Goal: Transaction & Acquisition: Obtain resource

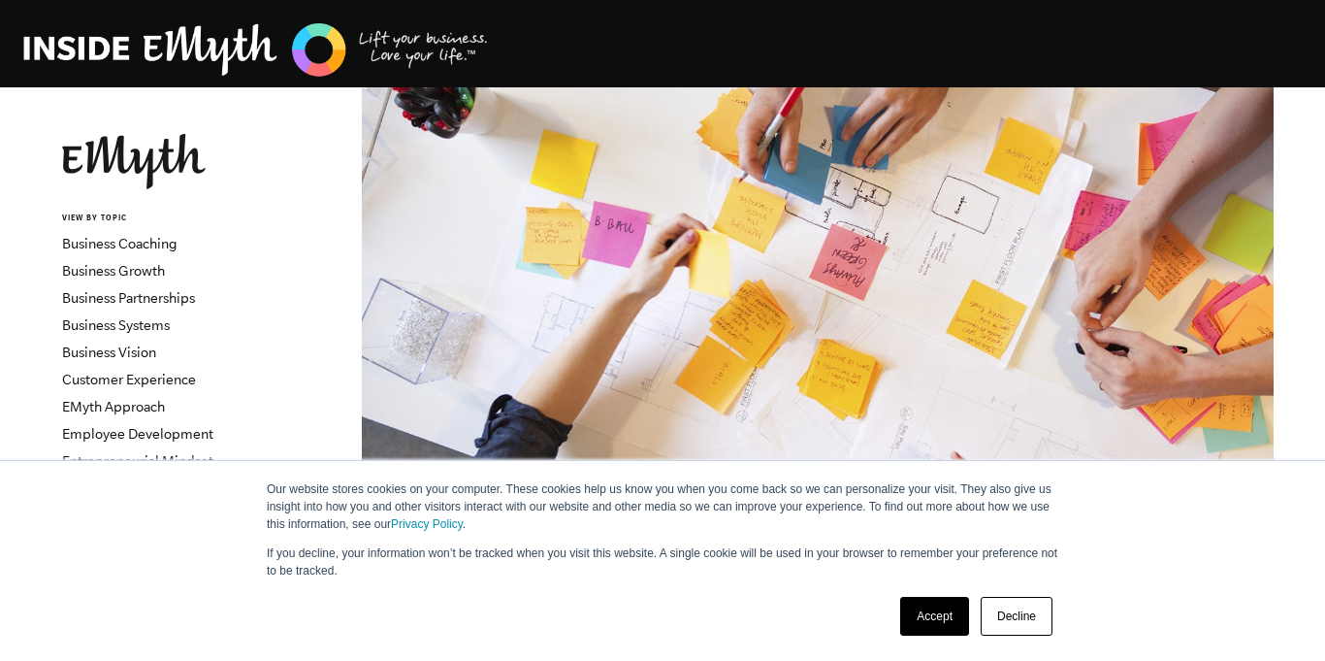
click at [921, 615] on link "Accept" at bounding box center [934, 616] width 69 height 39
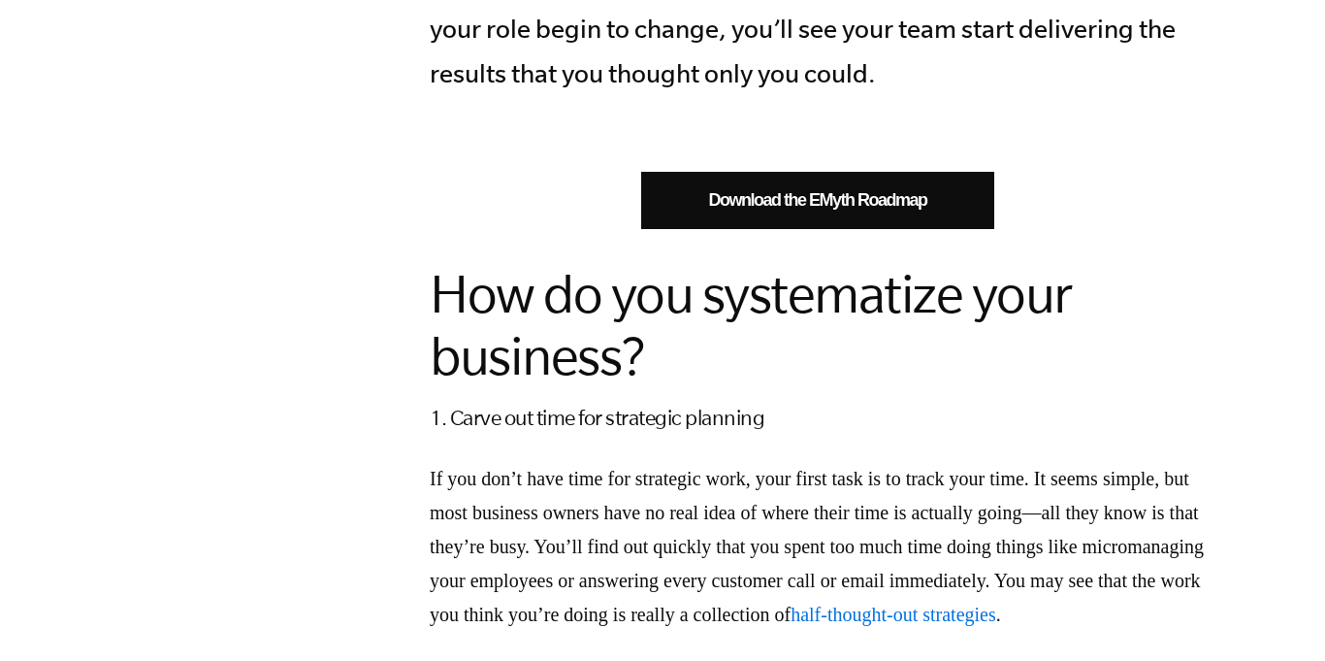
scroll to position [1508, 0]
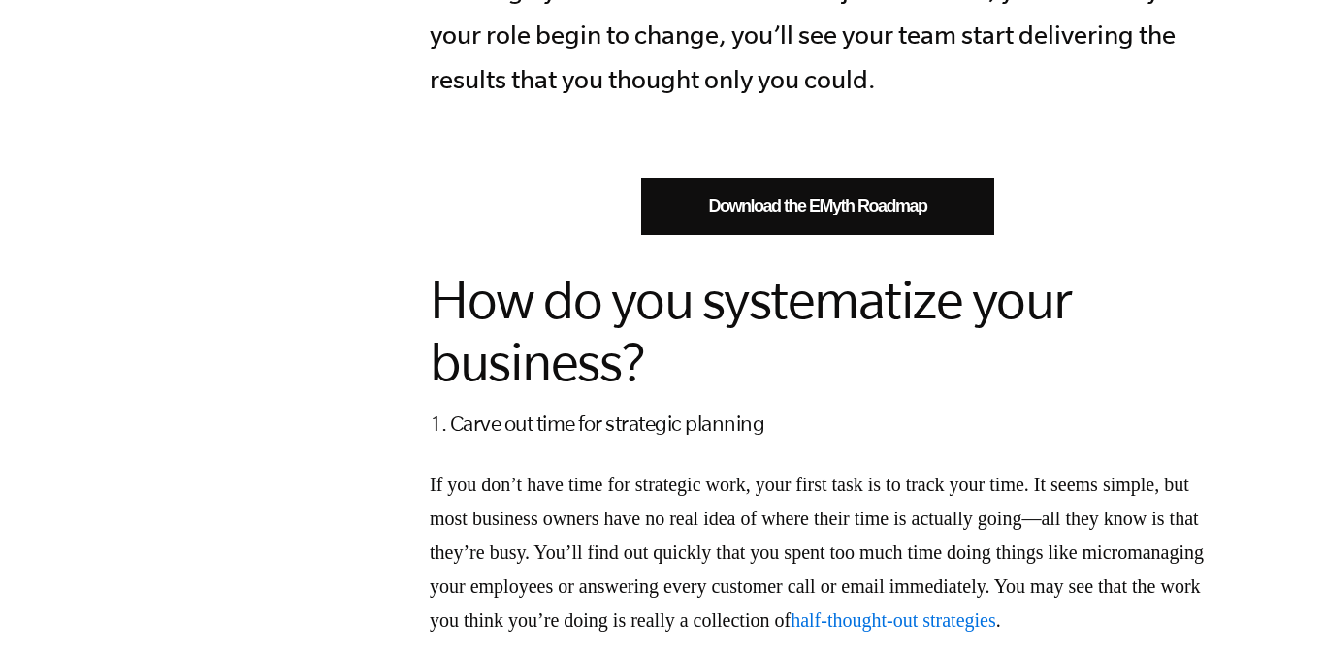
click at [805, 208] on link "Download the EMyth Roadmap" at bounding box center [817, 206] width 353 height 57
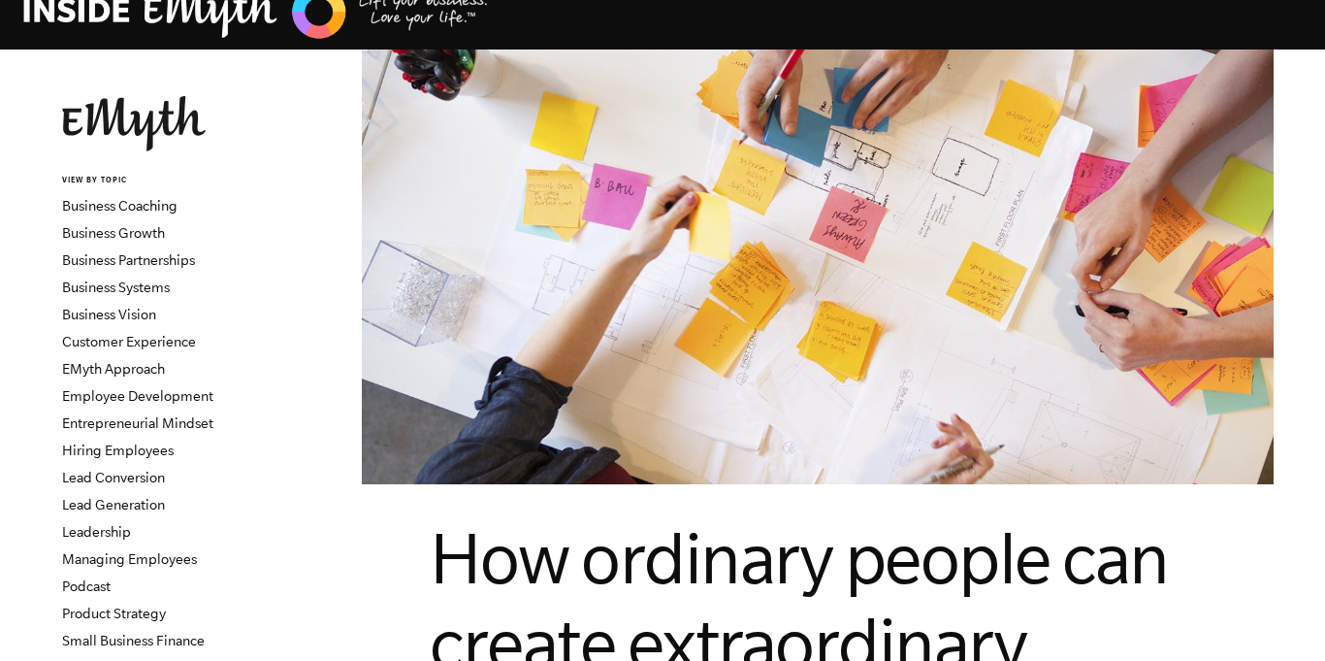
scroll to position [0, 0]
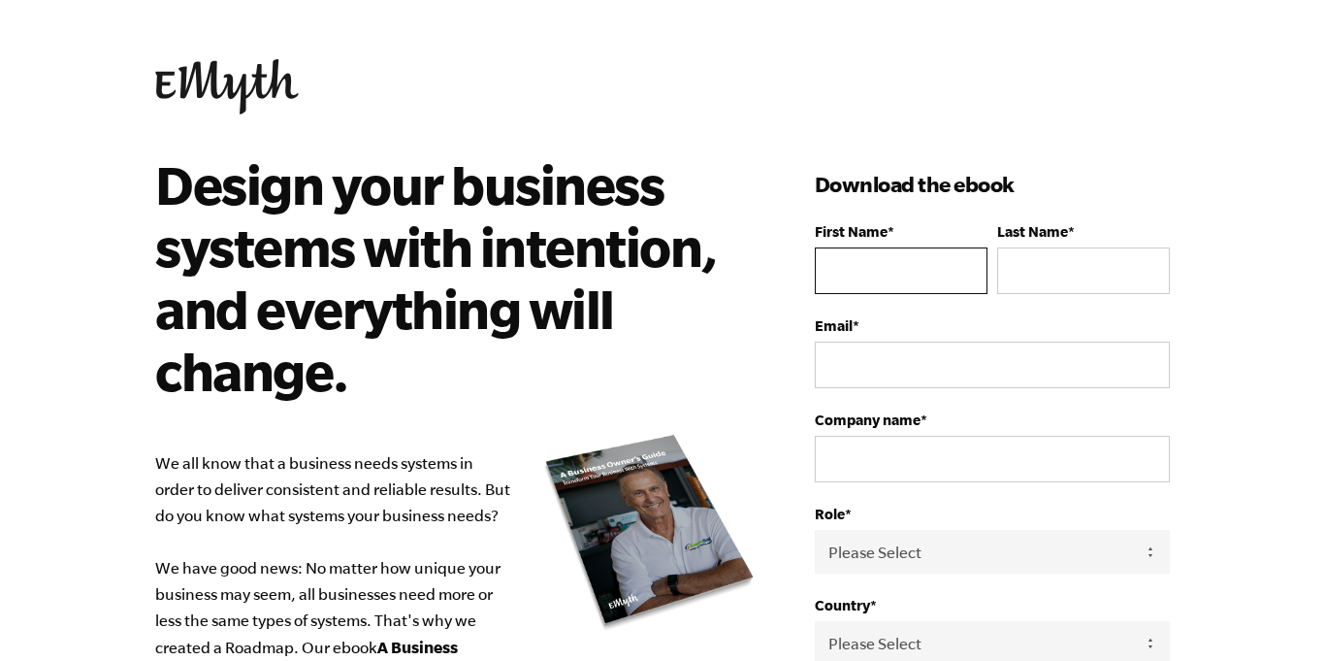
click at [860, 277] on input "First Name *" at bounding box center [901, 270] width 173 height 47
type input "Ivan"
type input "Yapur"
type input "sales@texaflon.com"
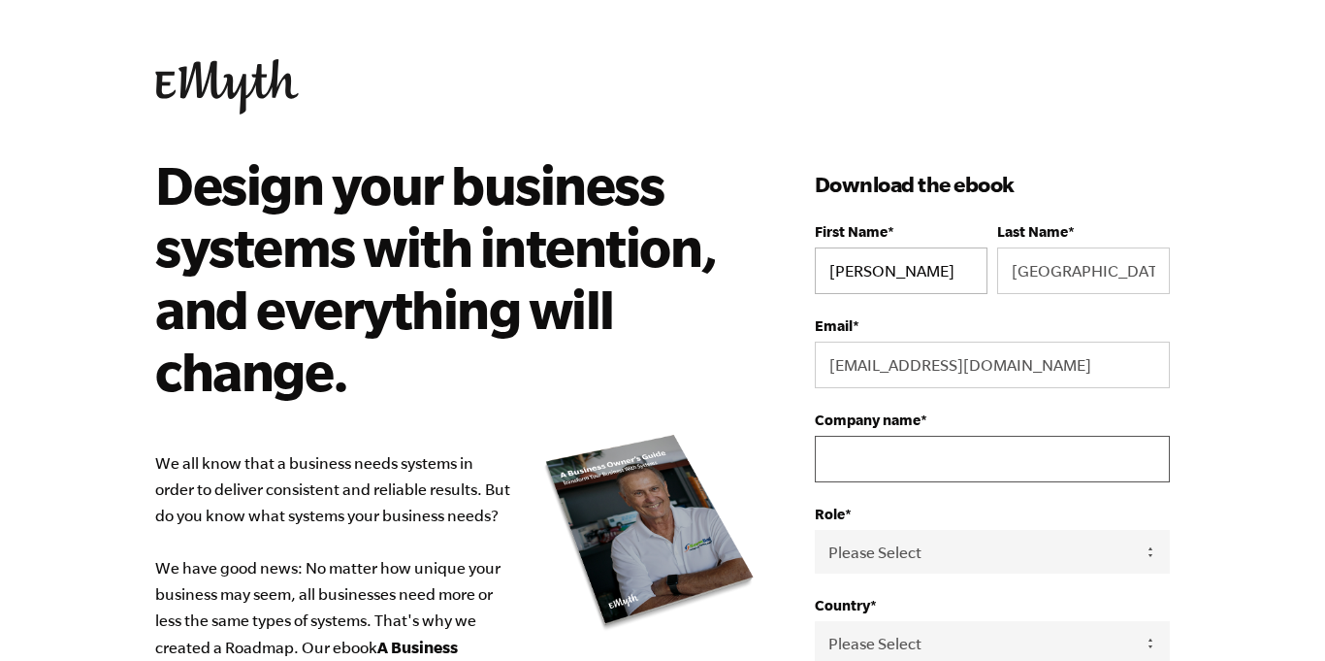
type input "Texaflon"
select select "United States"
type input "14694440295"
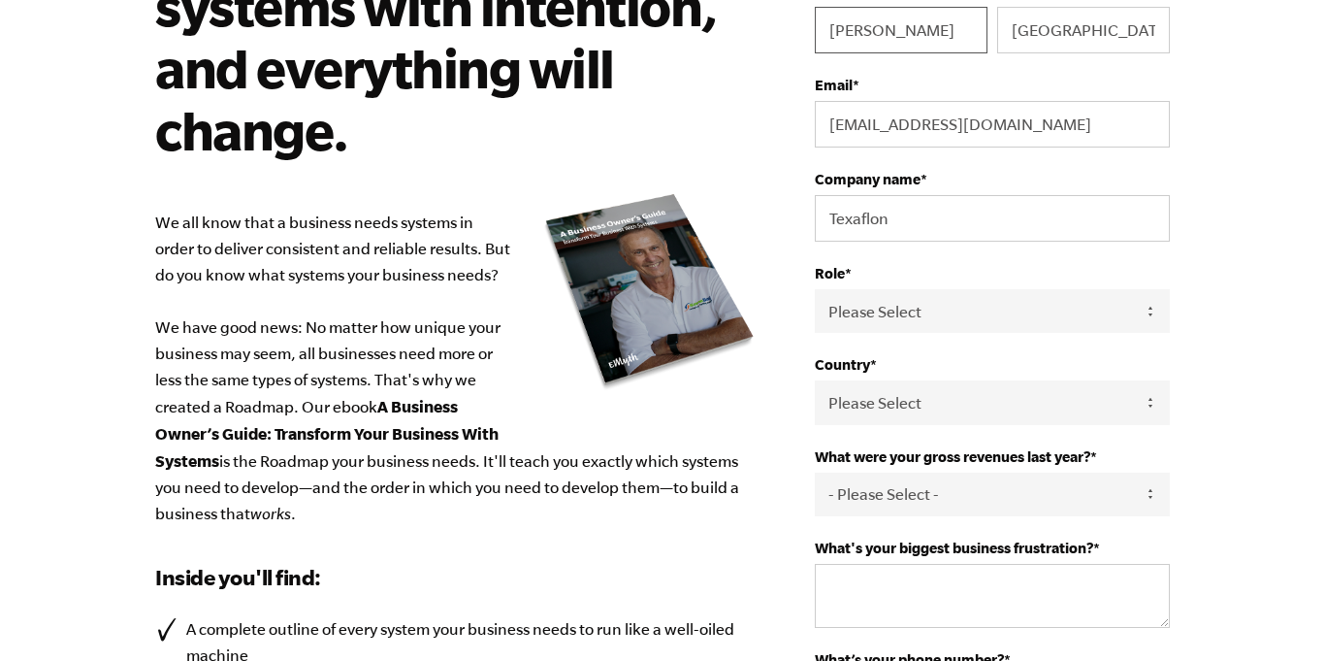
scroll to position [242, 0]
click at [935, 307] on select "Please Select Owner Partner / Co-Owner Executive Employee / Other" at bounding box center [992, 310] width 355 height 44
select select "Owner"
click at [815, 288] on select "Please Select Owner Partner / Co-Owner Executive Employee / Other" at bounding box center [992, 310] width 355 height 44
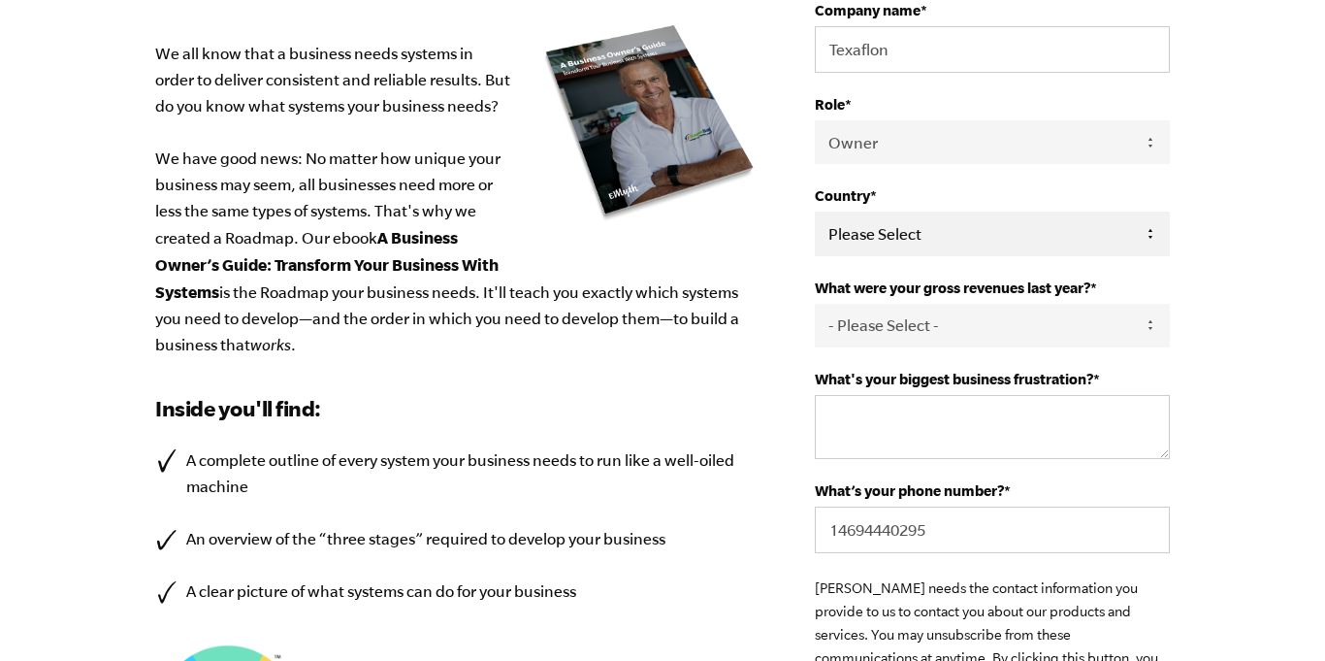
scroll to position [412, 0]
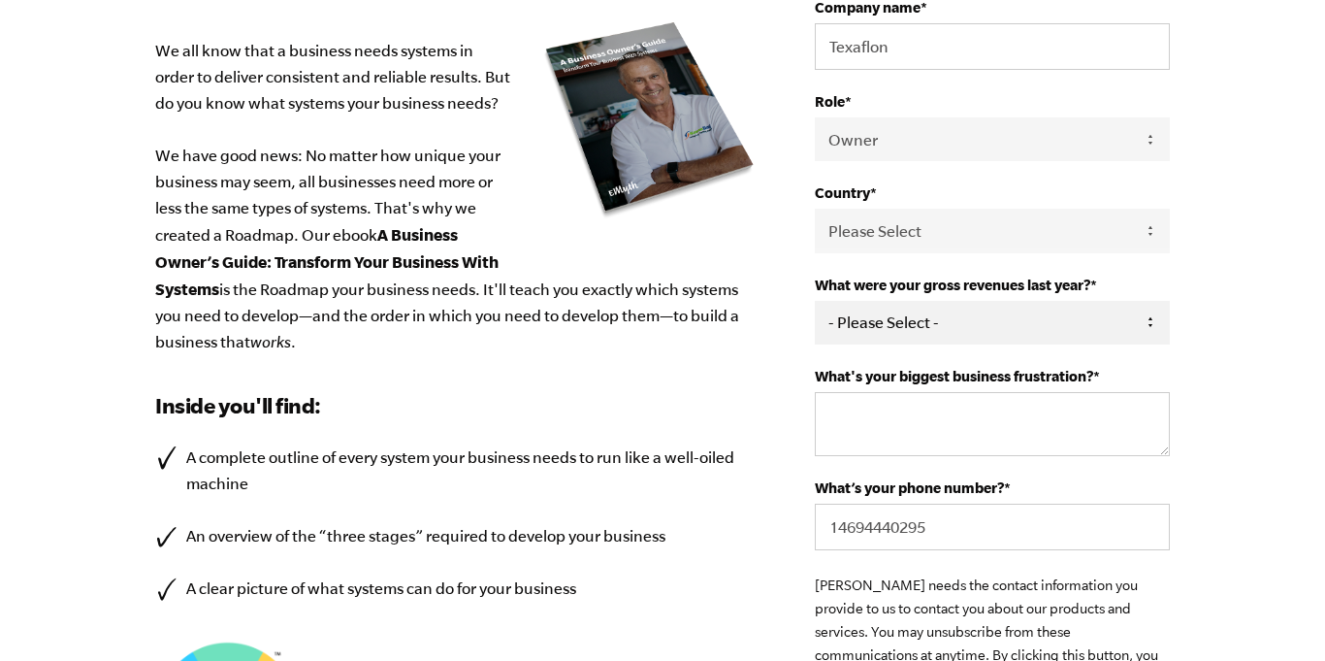
click at [952, 325] on select "- Please Select - 0-75K 76-150K 151-275K 276-500K 501-750K 751-1M 1-2.5M 2.5-5M…" at bounding box center [992, 323] width 355 height 44
select select "151-275K"
click at [815, 301] on select "- Please Select - 0-75K 76-150K 151-275K 276-500K 501-750K 751-1M 1-2.5M 2.5-5M…" at bounding box center [992, 323] width 355 height 44
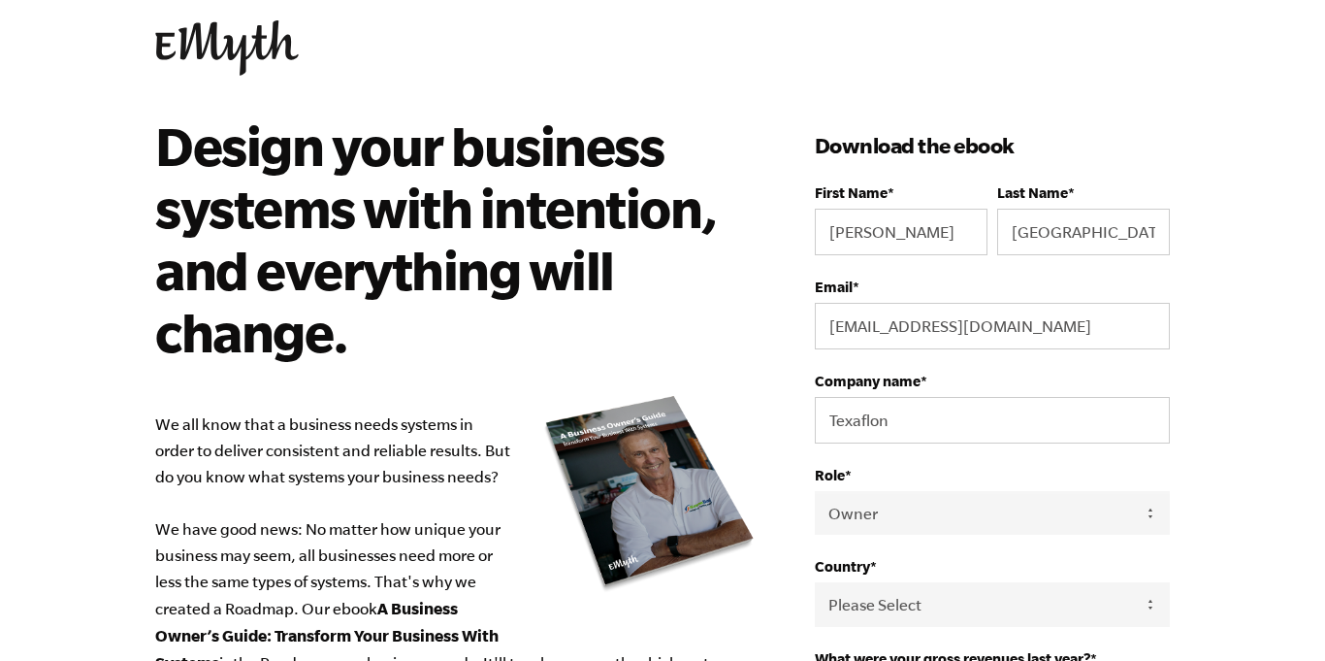
scroll to position [84, 0]
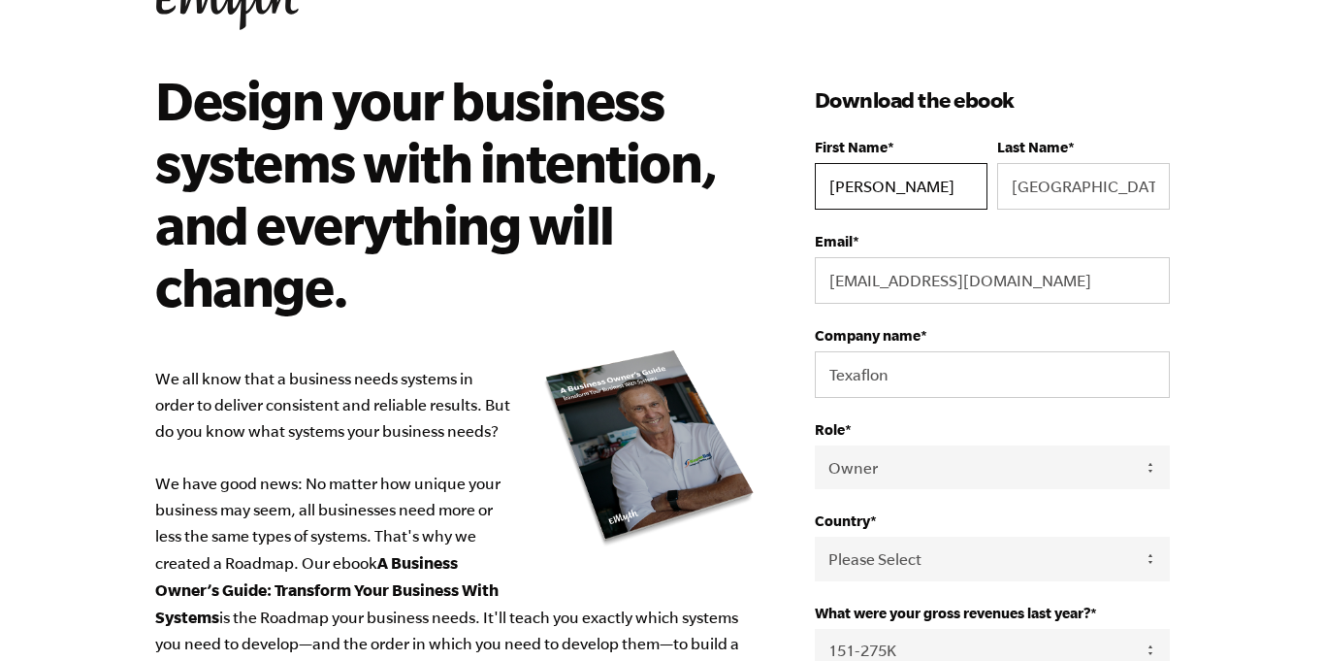
click at [893, 192] on input "Ivan" at bounding box center [901, 186] width 173 height 47
type input "Marco"
click at [1053, 179] on input "Yapur" at bounding box center [1083, 186] width 173 height 47
type input "Baston"
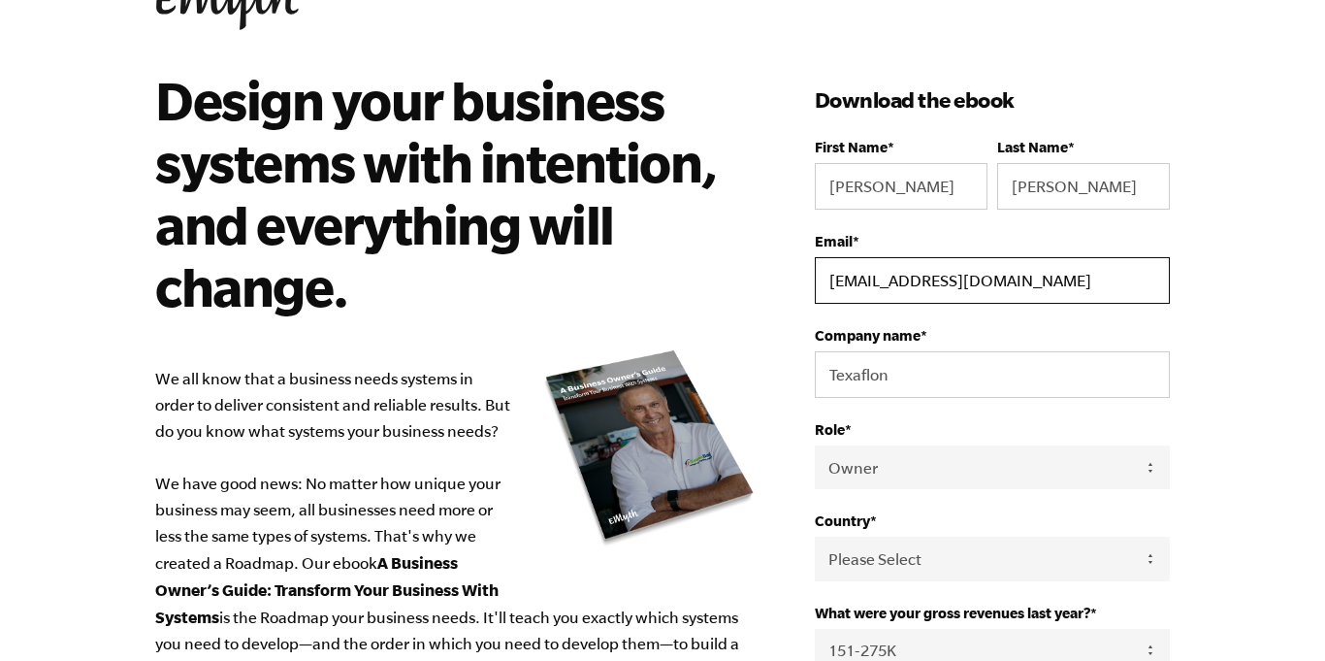
click at [967, 288] on input "sales@texaflon.com" at bounding box center [992, 280] width 355 height 47
type input "marco@texaflon.com"
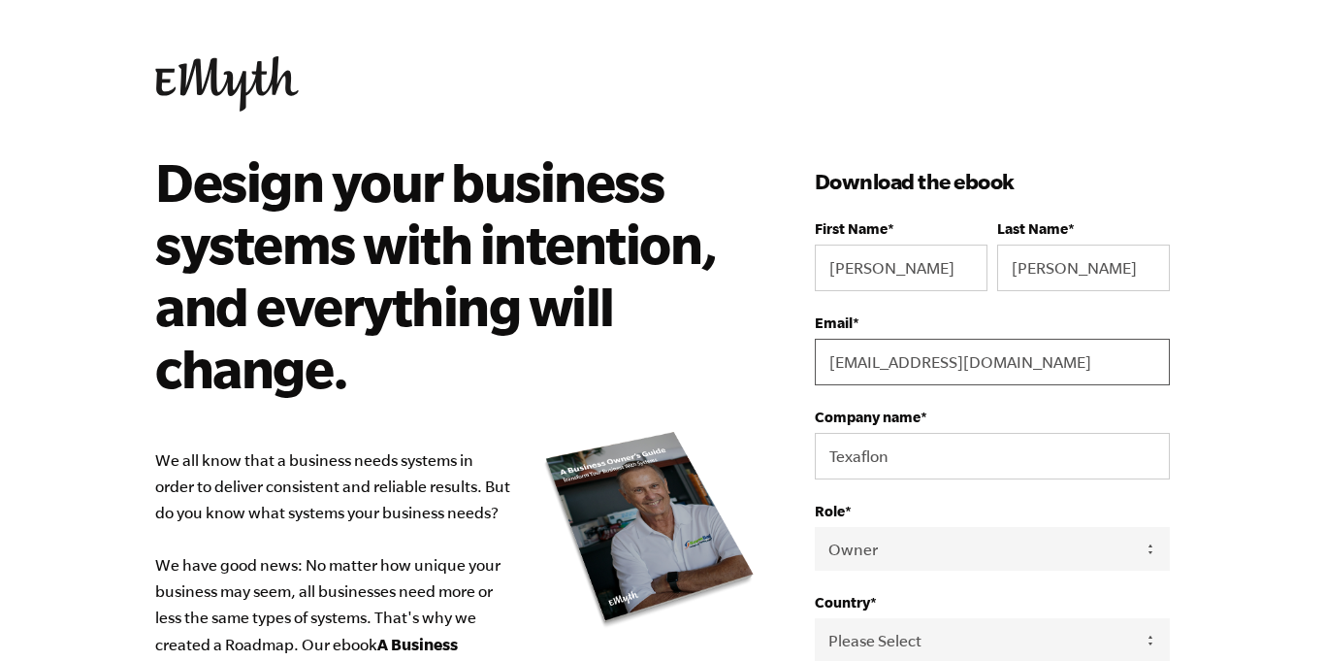
scroll to position [0, 0]
